Goal: Task Accomplishment & Management: Use online tool/utility

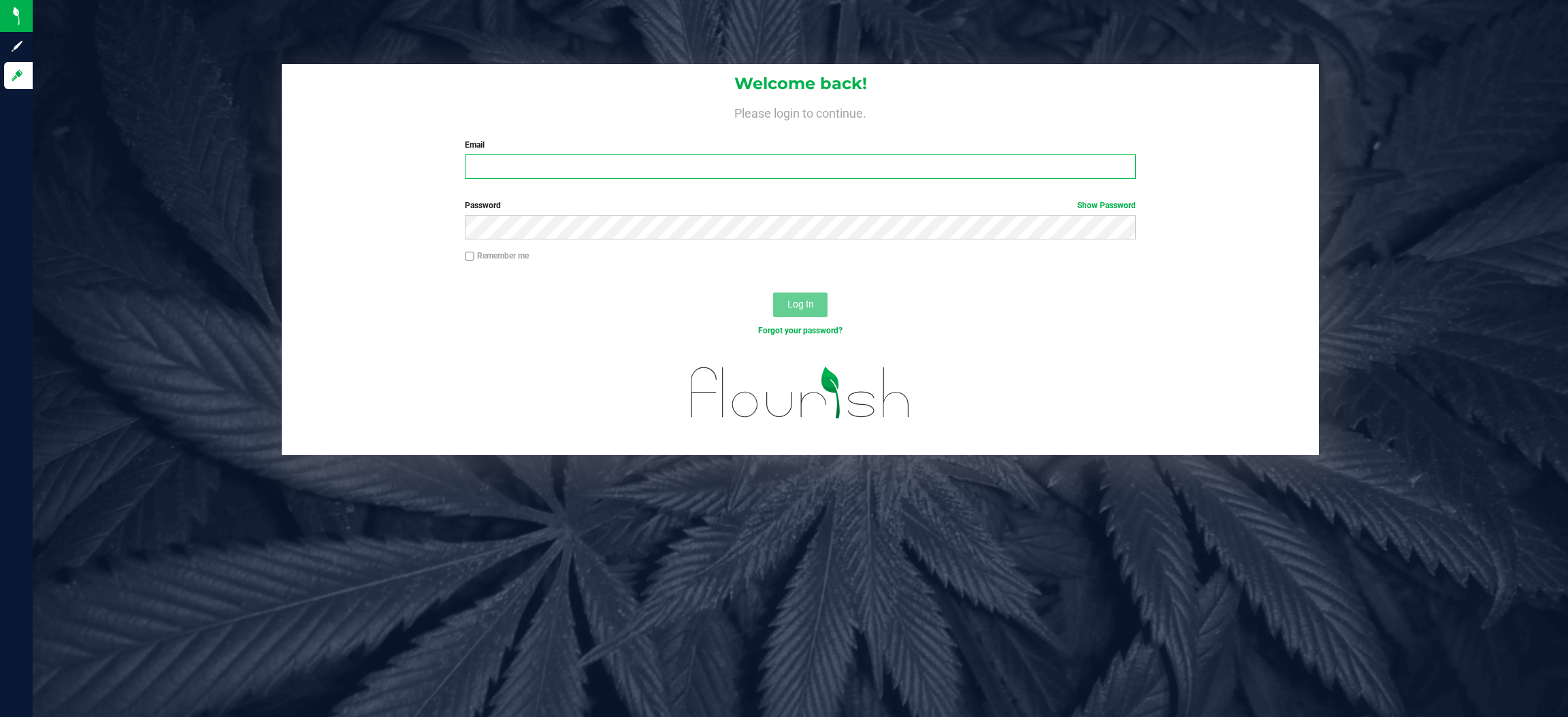
click at [565, 162] on input "Email" at bounding box center [800, 166] width 671 height 24
type input "[EMAIL_ADDRESS][DOMAIN_NAME]"
click at [773, 292] on button "Log In" at bounding box center [800, 304] width 54 height 24
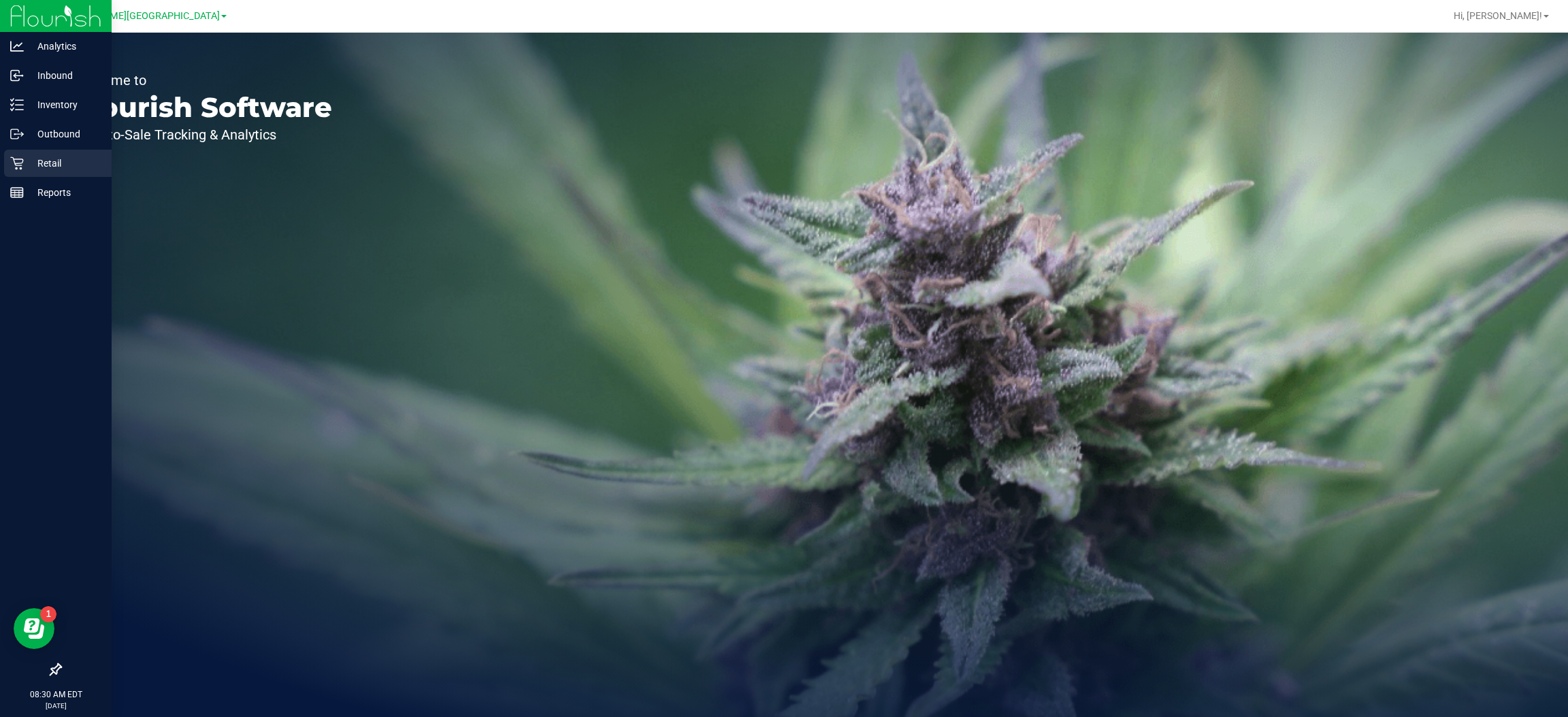
click at [46, 154] on div "Retail" at bounding box center [58, 163] width 107 height 27
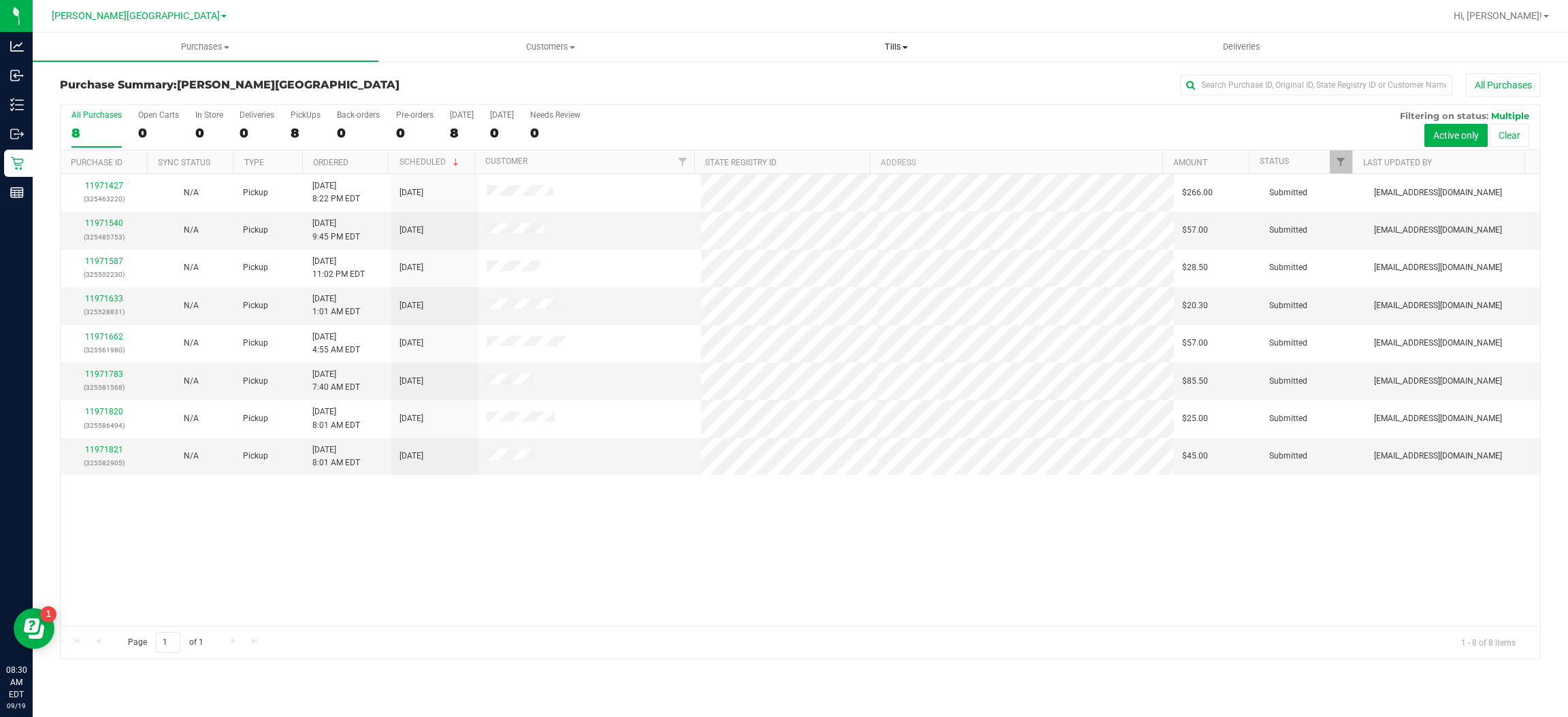
click at [892, 46] on span "Tills" at bounding box center [896, 47] width 345 height 12
click at [794, 79] on span "Manage tills" at bounding box center [769, 82] width 92 height 12
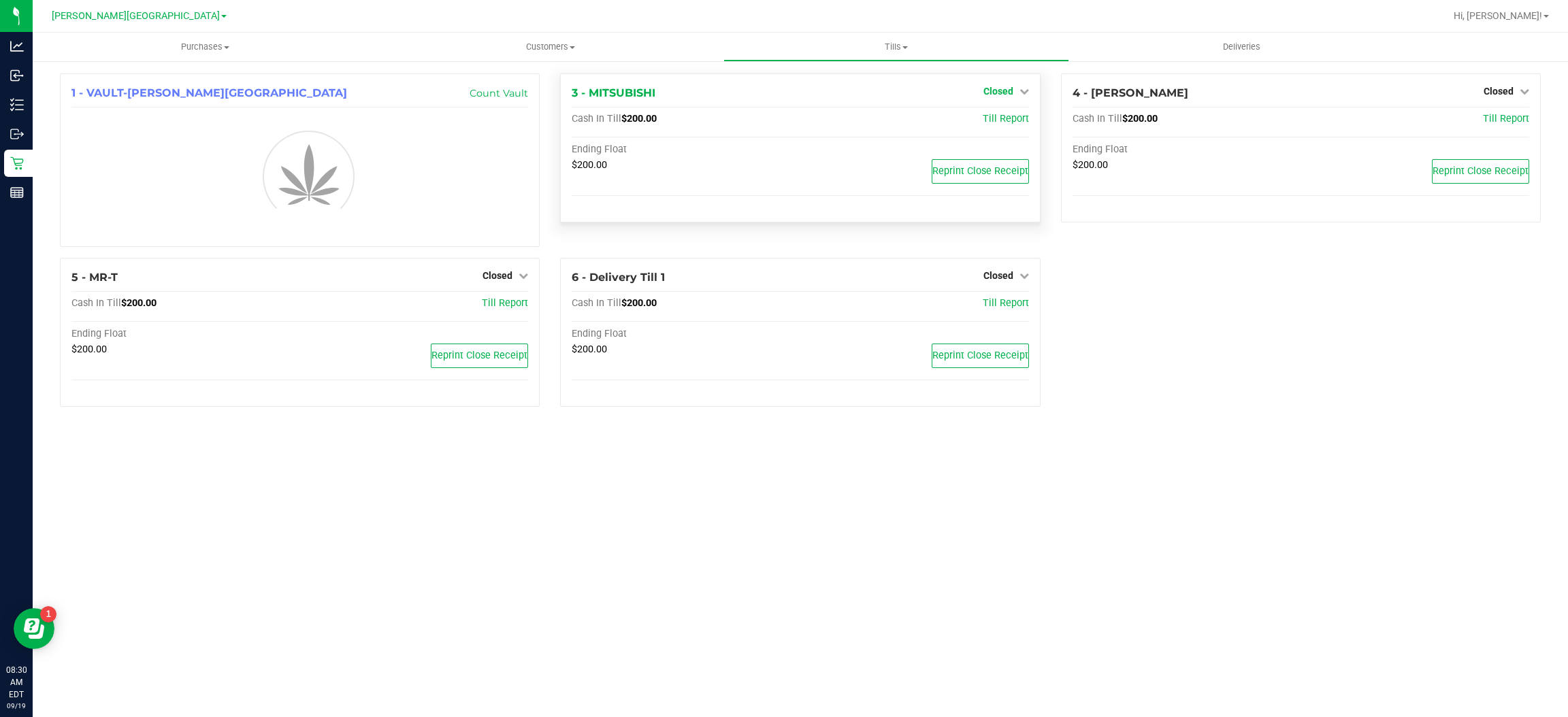
click at [1001, 87] on span "Closed" at bounding box center [998, 91] width 30 height 11
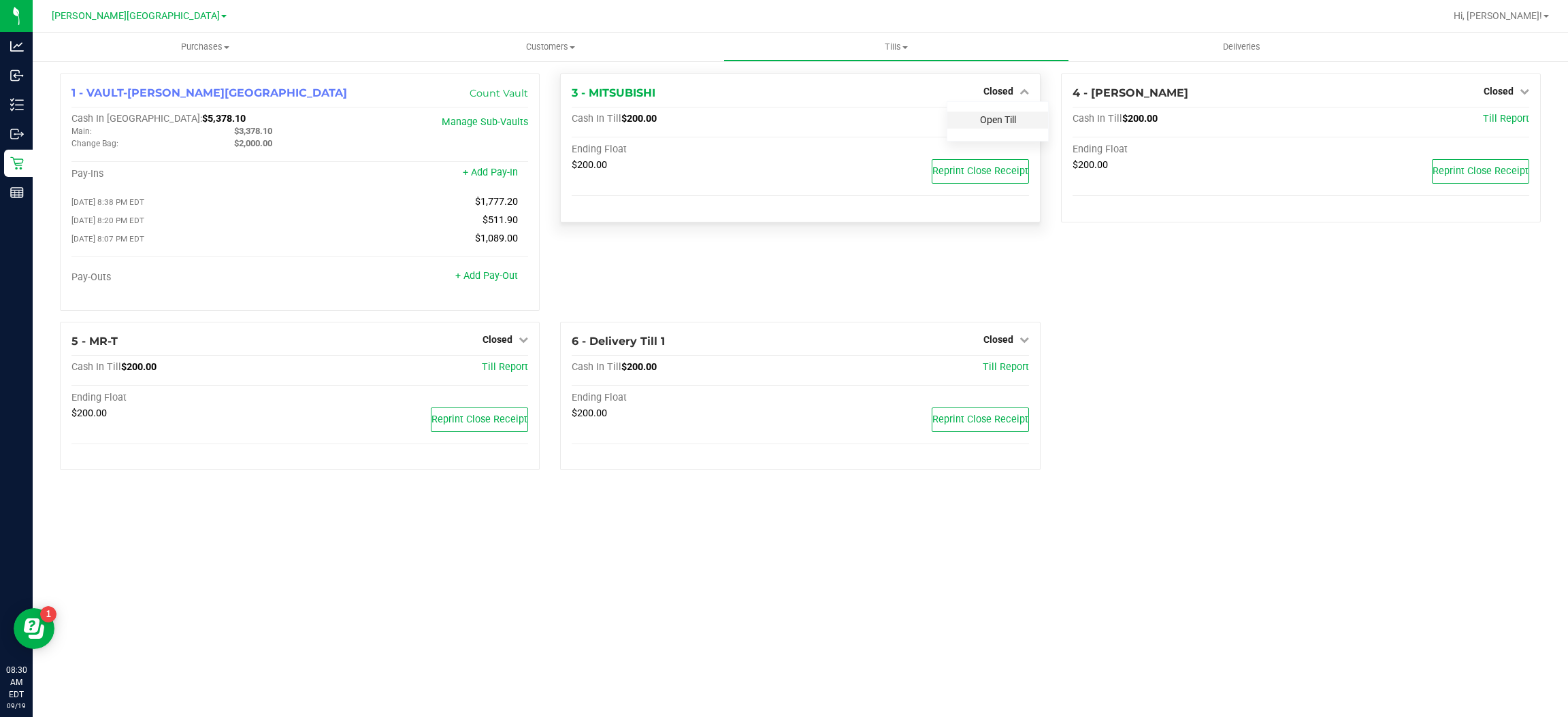
click at [991, 118] on link "Open Till" at bounding box center [998, 120] width 36 height 11
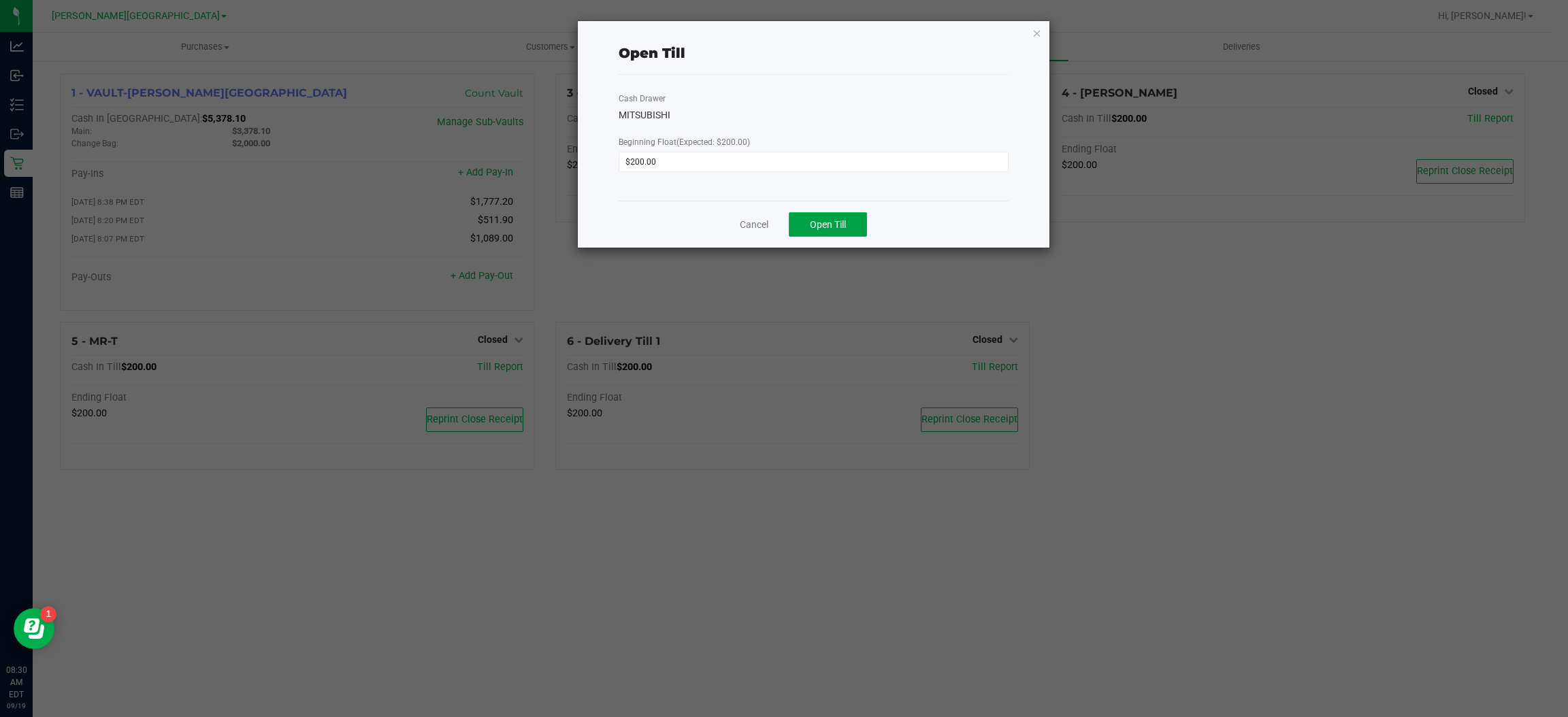
click at [807, 220] on button "Open Till" at bounding box center [827, 224] width 79 height 24
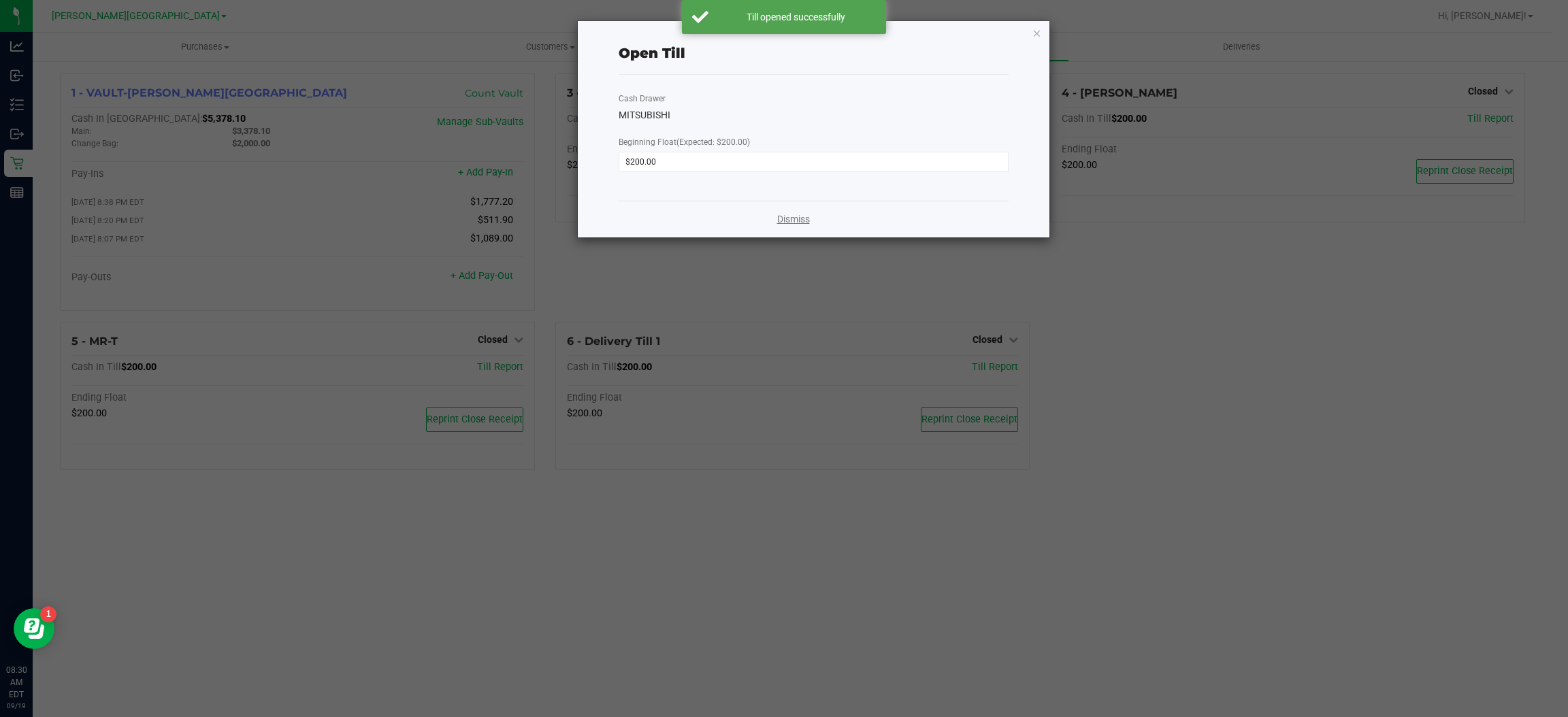
click at [793, 215] on link "Dismiss" at bounding box center [794, 219] width 32 height 14
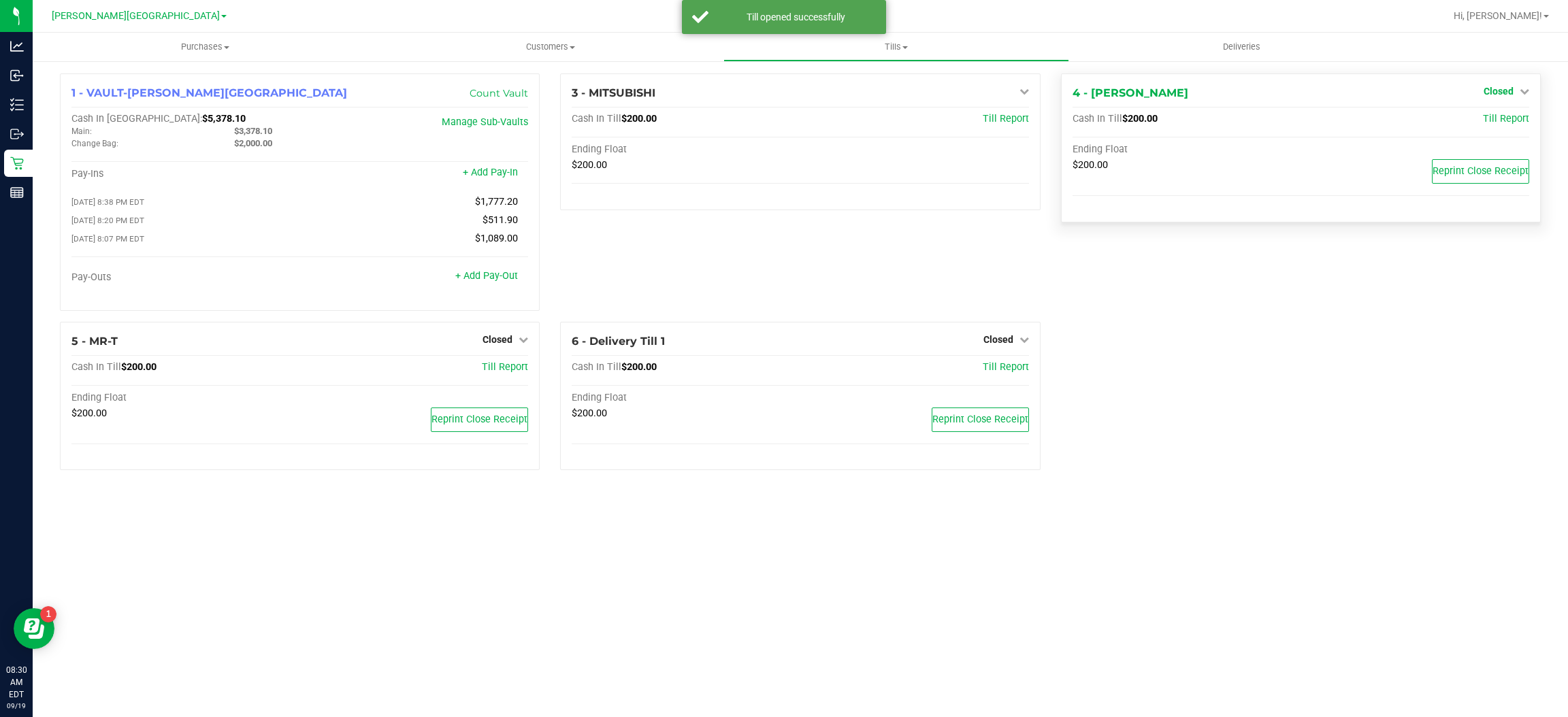
click at [1497, 90] on span "Closed" at bounding box center [1498, 91] width 30 height 11
click at [1475, 118] on div "Open Till" at bounding box center [1497, 120] width 101 height 17
click at [1517, 120] on div "Open Till" at bounding box center [1497, 120] width 101 height 17
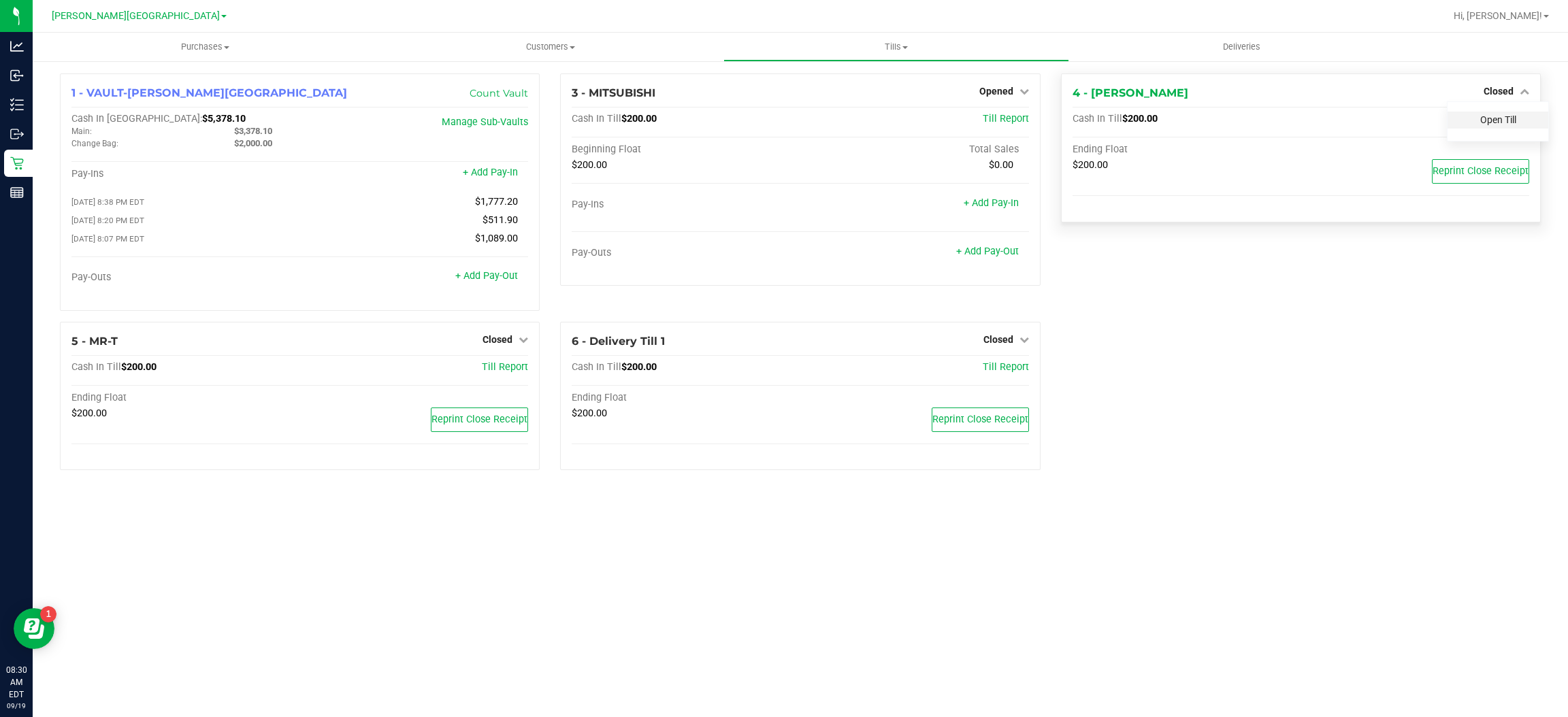
click at [1488, 122] on link "Open Till" at bounding box center [1497, 120] width 36 height 11
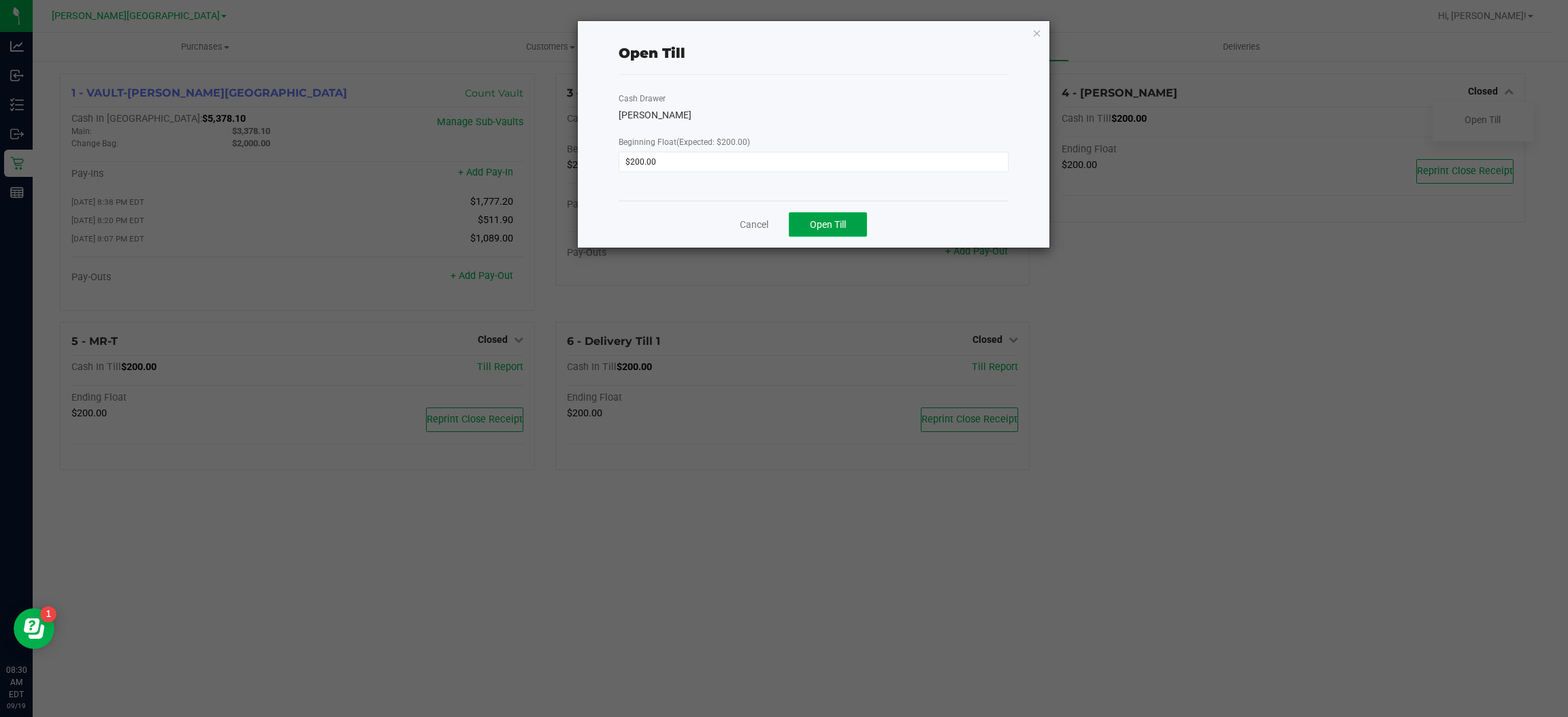
click at [864, 218] on button "Open Till" at bounding box center [827, 224] width 79 height 24
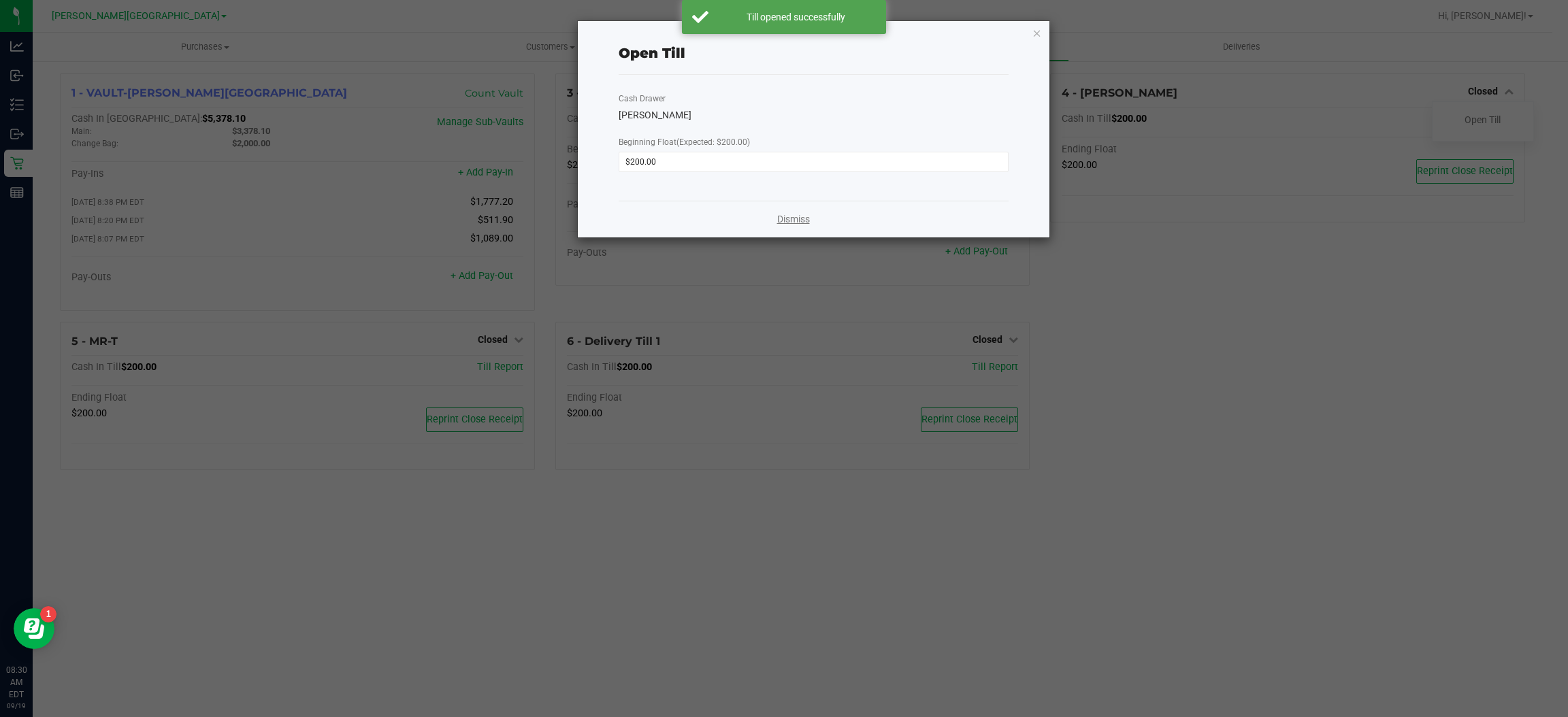
click at [782, 217] on link "Dismiss" at bounding box center [794, 219] width 32 height 14
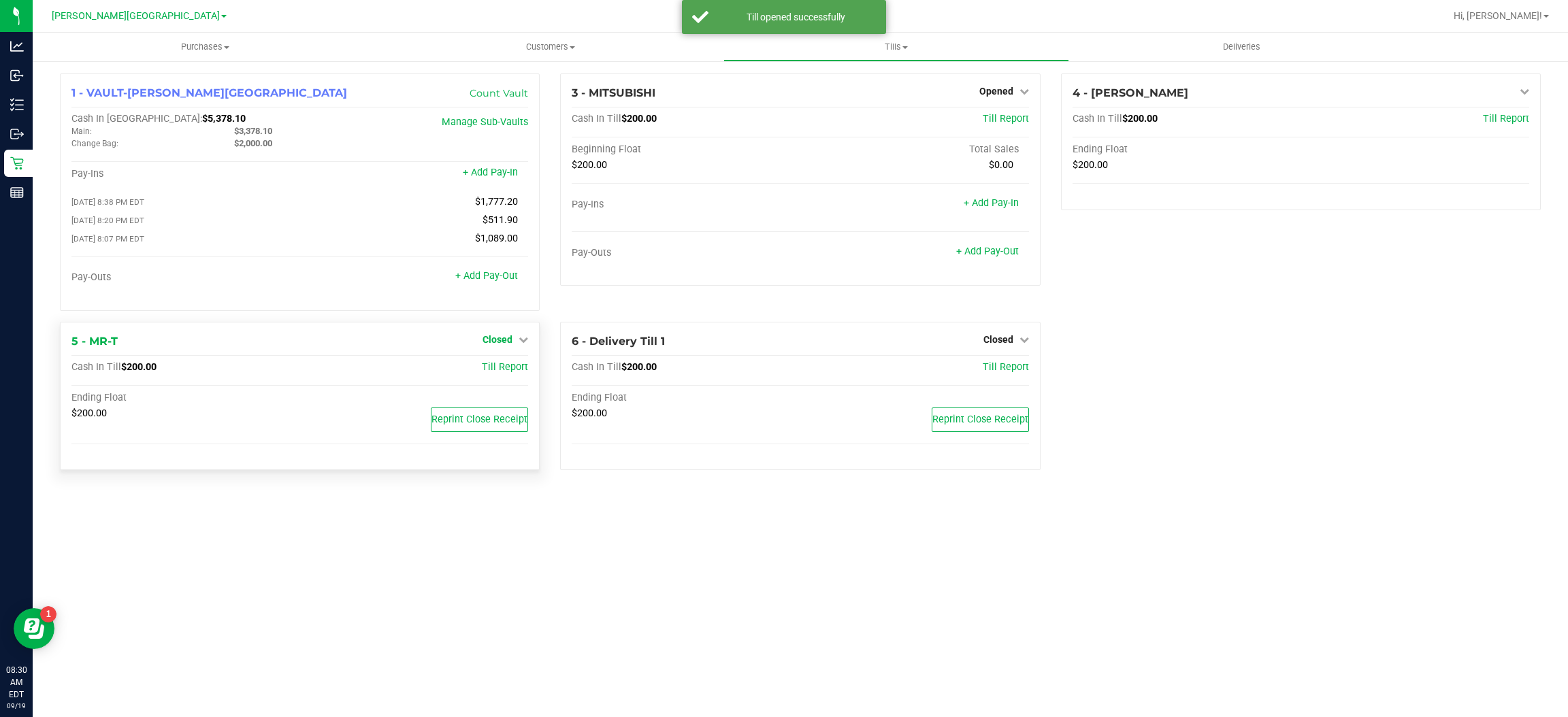
click at [497, 343] on span "Closed" at bounding box center [497, 339] width 30 height 11
click at [496, 367] on link "Open Till" at bounding box center [497, 367] width 36 height 11
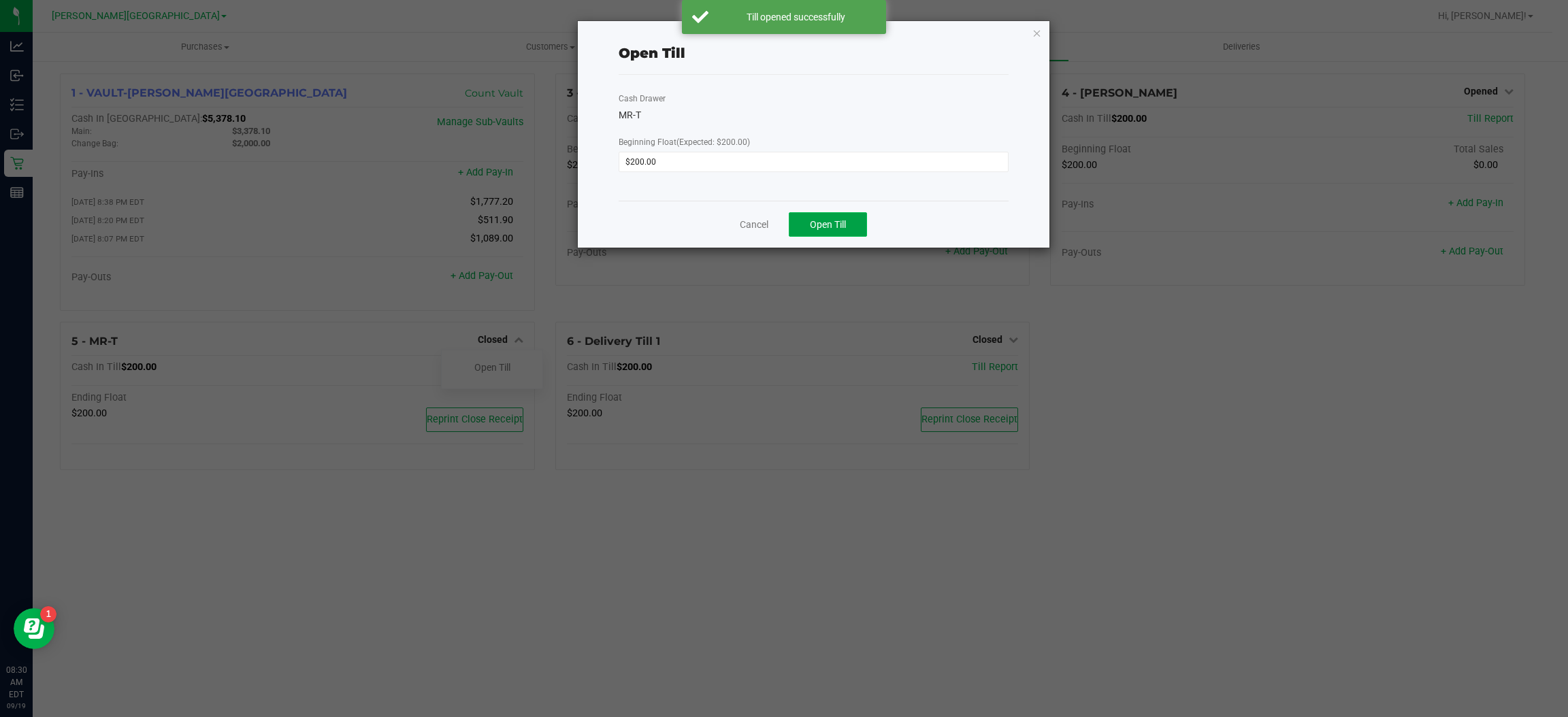
drag, startPoint x: 832, startPoint y: 217, endPoint x: 806, endPoint y: 223, distance: 26.7
click at [806, 223] on button "Open Till" at bounding box center [827, 224] width 79 height 24
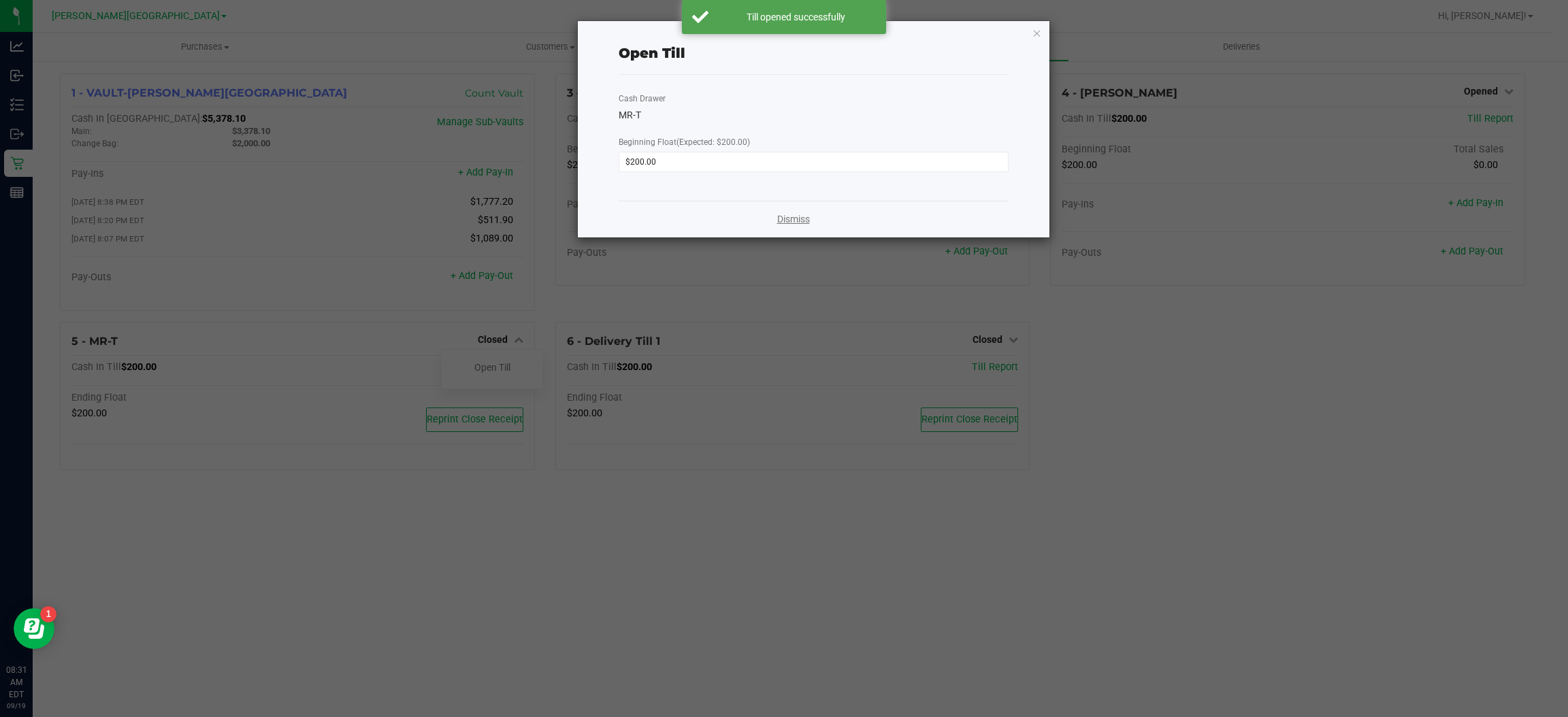
click at [791, 220] on link "Dismiss" at bounding box center [794, 219] width 32 height 14
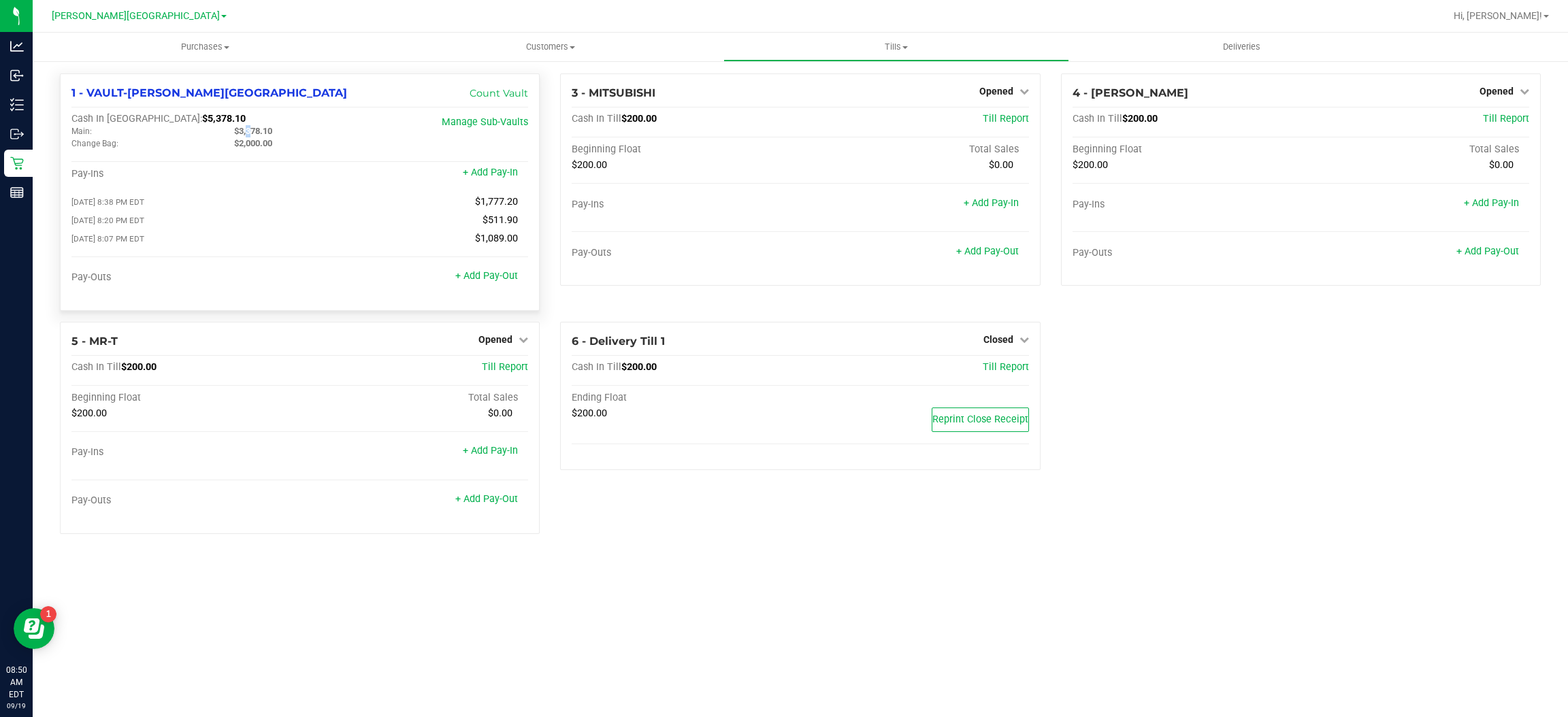
click at [246, 126] on span "$3,378.10" at bounding box center [253, 131] width 38 height 10
copy span "$3,378.10"
drag, startPoint x: 187, startPoint y: 113, endPoint x: 134, endPoint y: 123, distance: 53.9
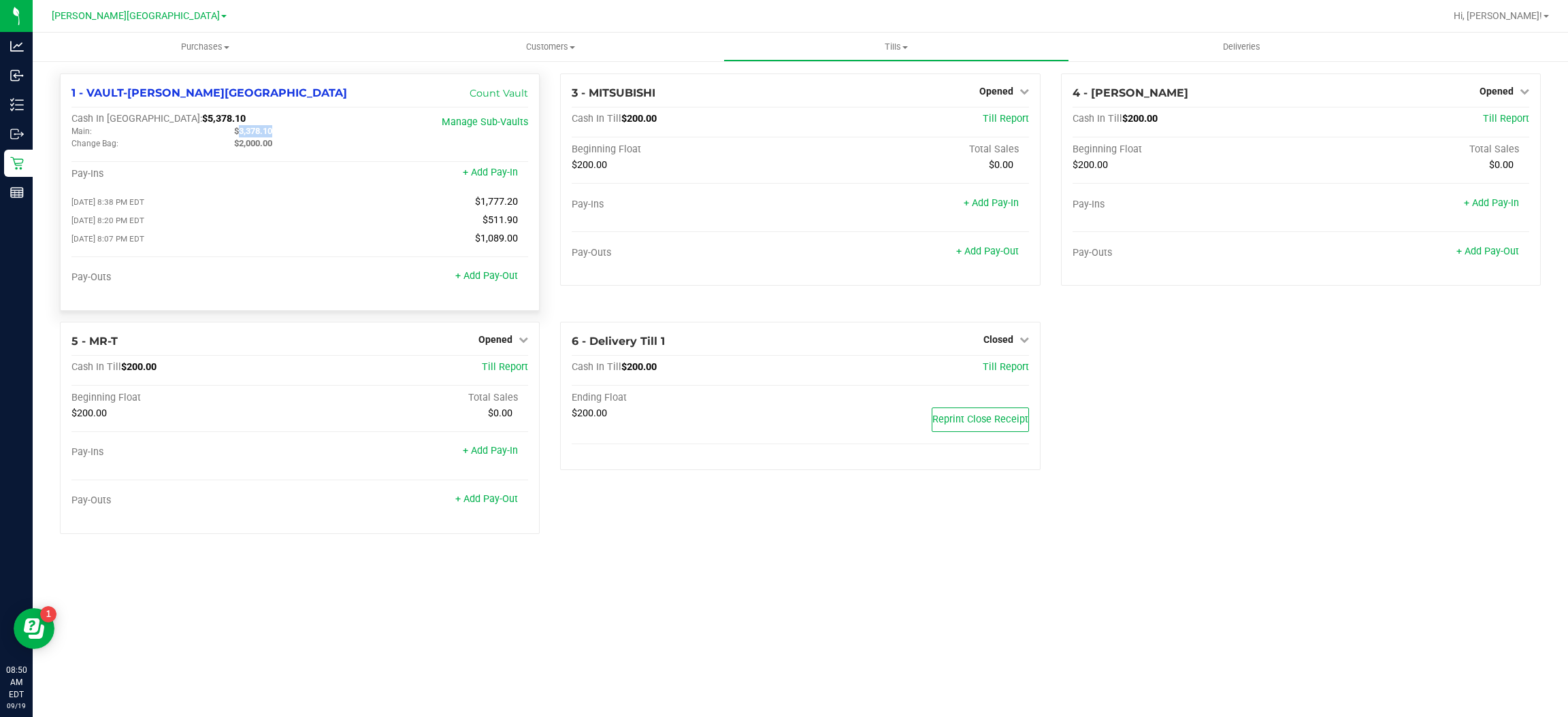
click at [134, 123] on div "Cash In Vault: $5,378.10" at bounding box center [223, 119] width 305 height 12
copy span "$5,378.10"
